Goal: Information Seeking & Learning: Learn about a topic

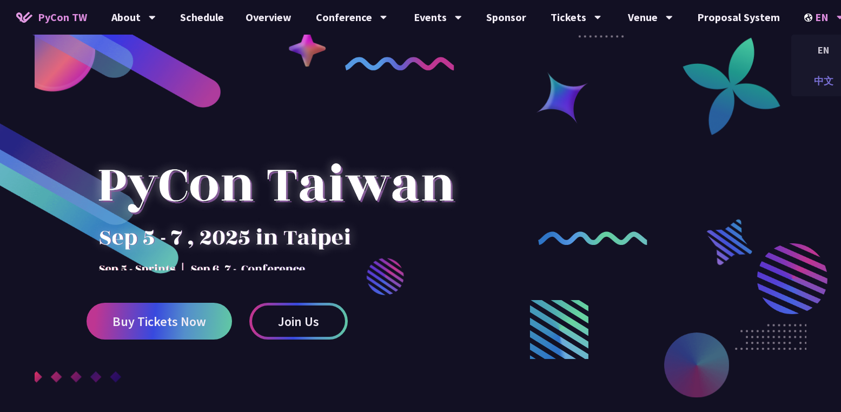
click at [606, 74] on div "中文" at bounding box center [823, 80] width 65 height 25
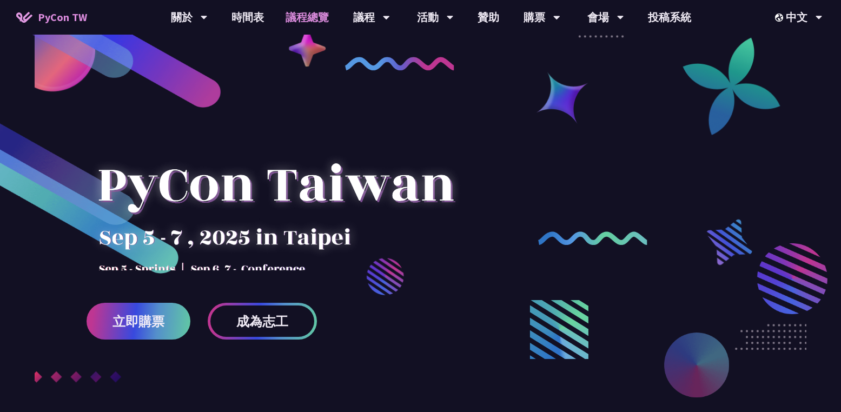
click at [304, 26] on link "議程總覽" at bounding box center [307, 17] width 65 height 35
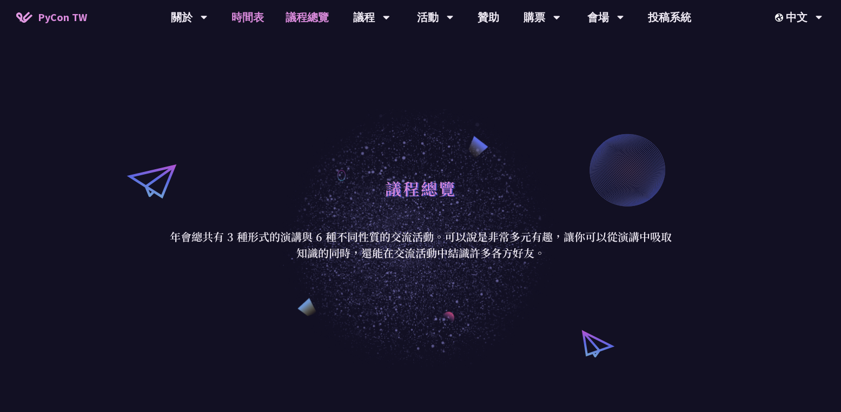
click at [246, 12] on link "時間表" at bounding box center [248, 17] width 54 height 35
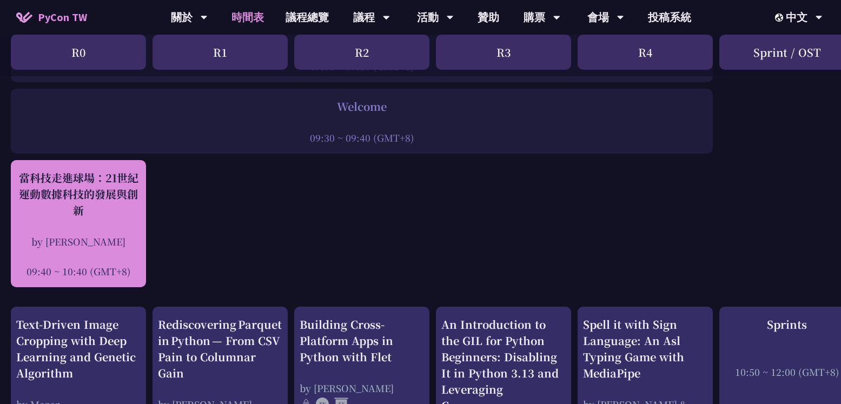
scroll to position [284, 0]
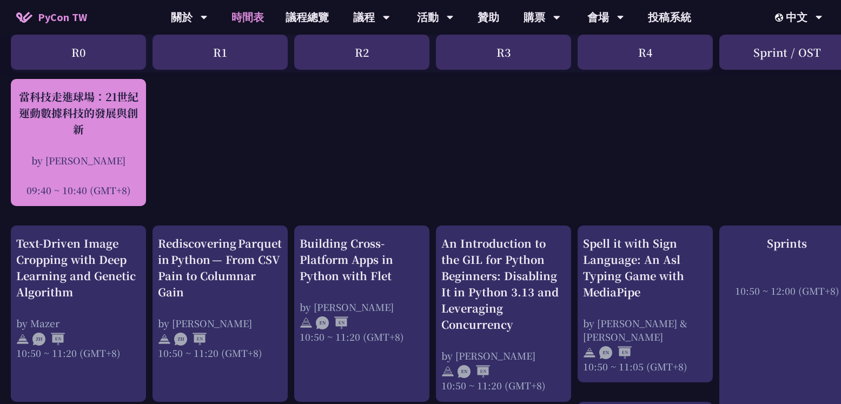
click at [95, 198] on div "當科技走進球場：21世紀運動數據科技的發展與創新 by [PERSON_NAME] 09:40 ~ 10:40 (GMT+8)" at bounding box center [78, 142] width 135 height 127
click at [108, 171] on div at bounding box center [78, 175] width 124 height 16
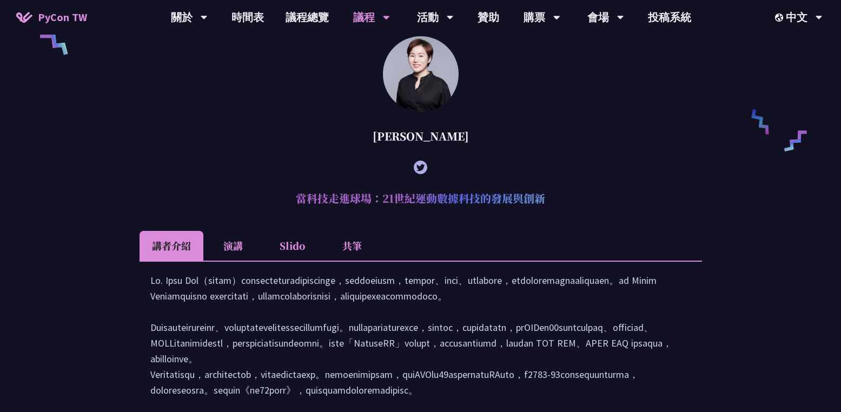
scroll to position [979, 0]
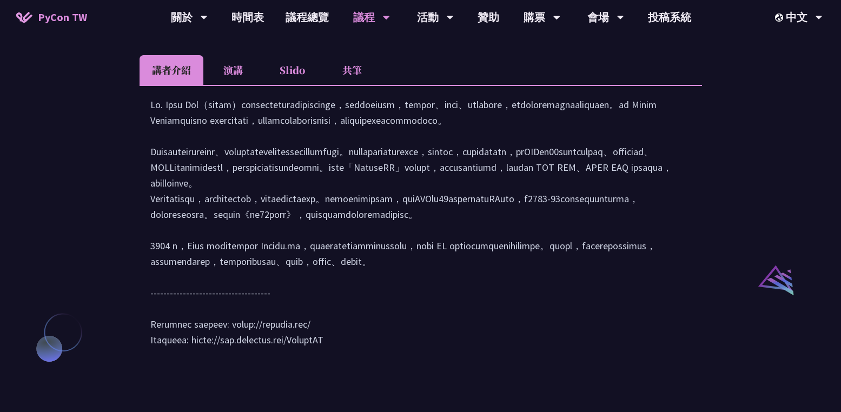
click at [350, 85] on li "共筆" at bounding box center [351, 70] width 59 height 30
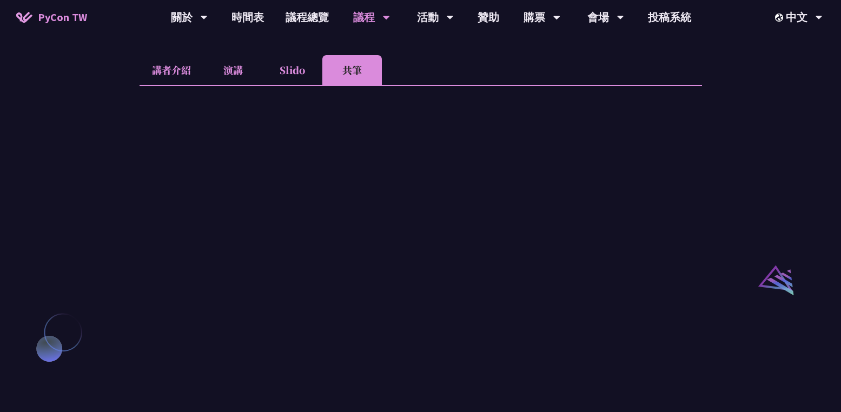
scroll to position [1101, 0]
